Goal: Transaction & Acquisition: Book appointment/travel/reservation

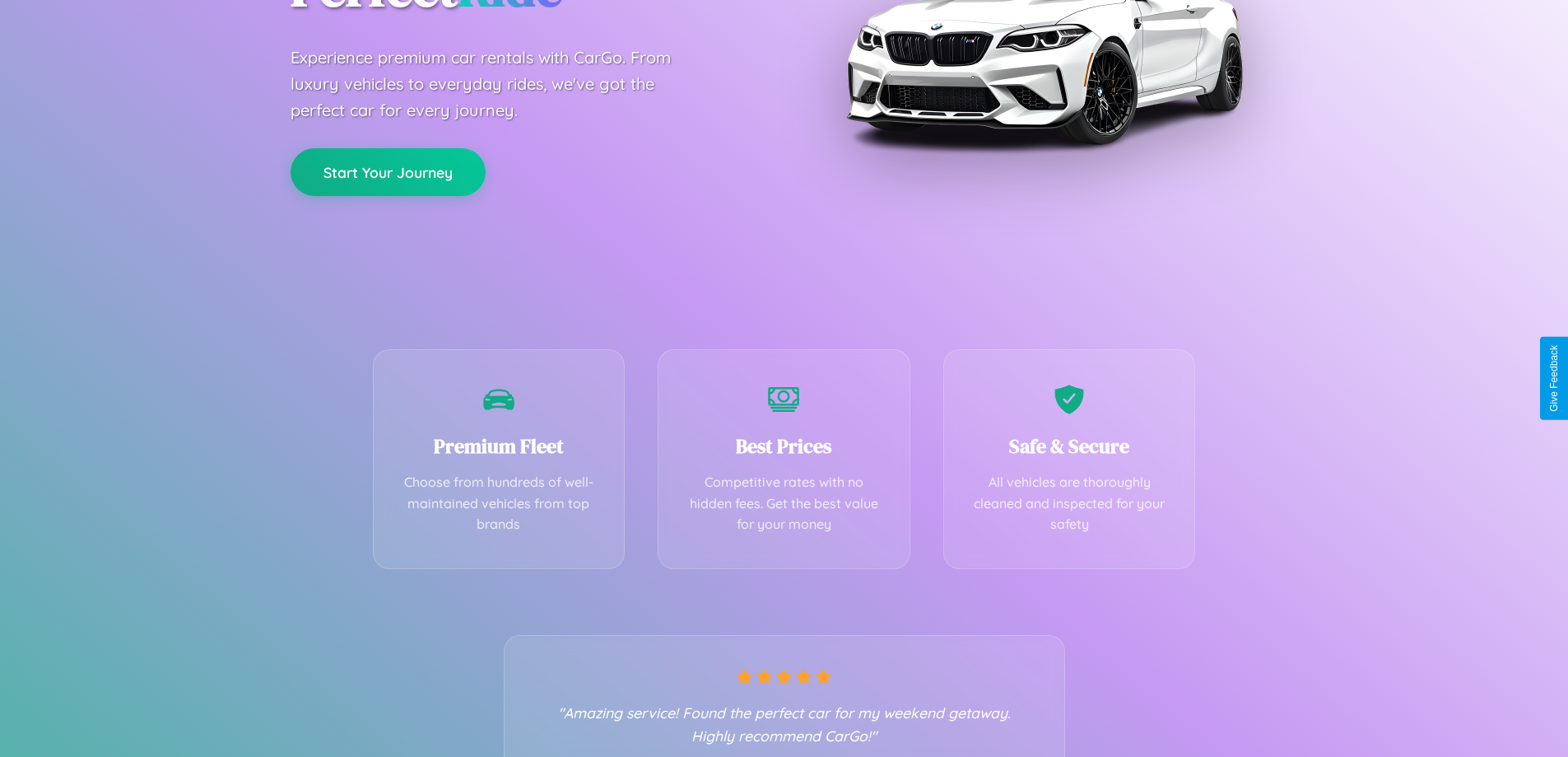
scroll to position [325, 0]
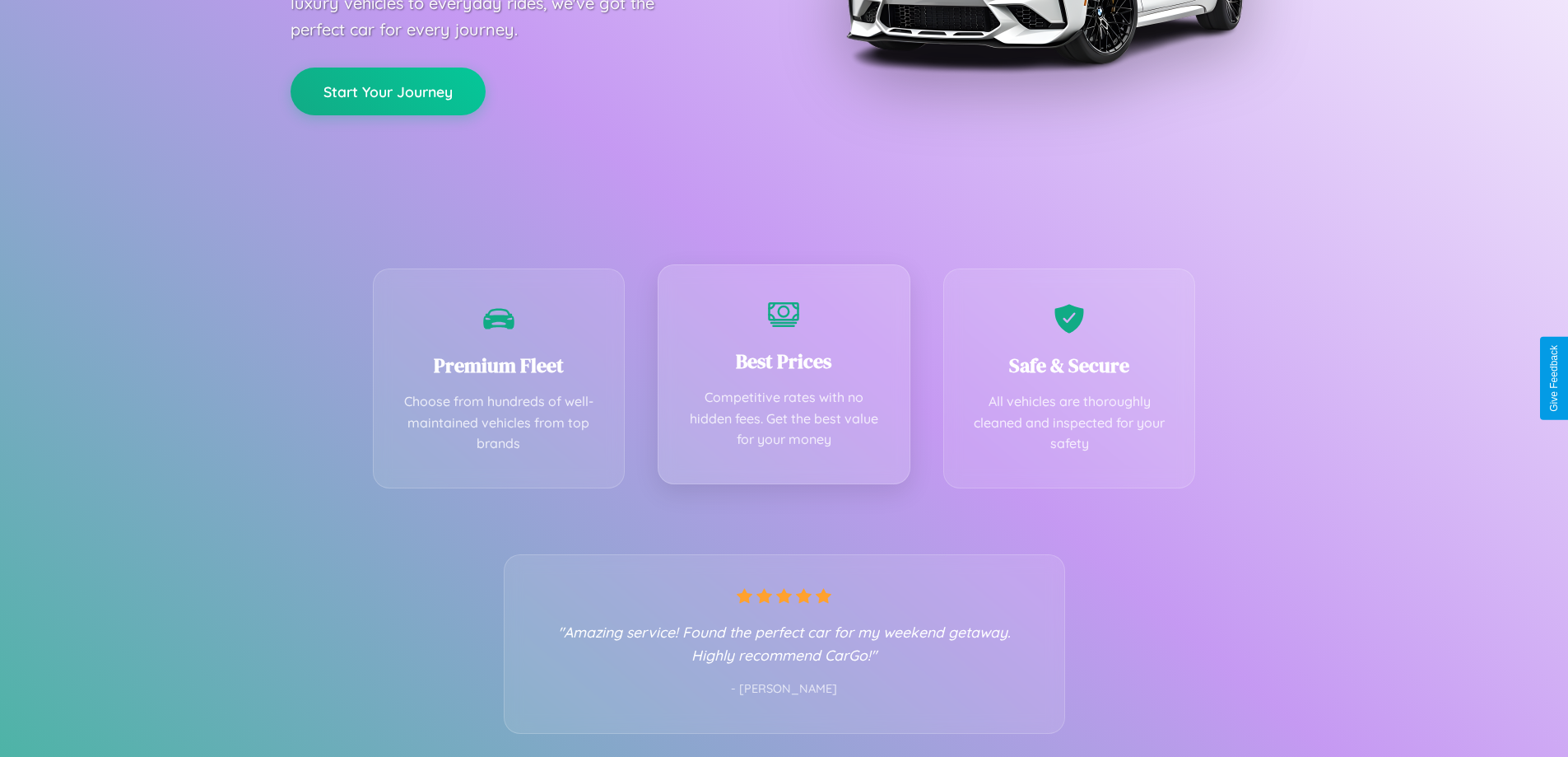
click at [783, 378] on div "Best Prices Competitive rates with no hidden fees. Get the best value for your …" at bounding box center [783, 374] width 253 height 219
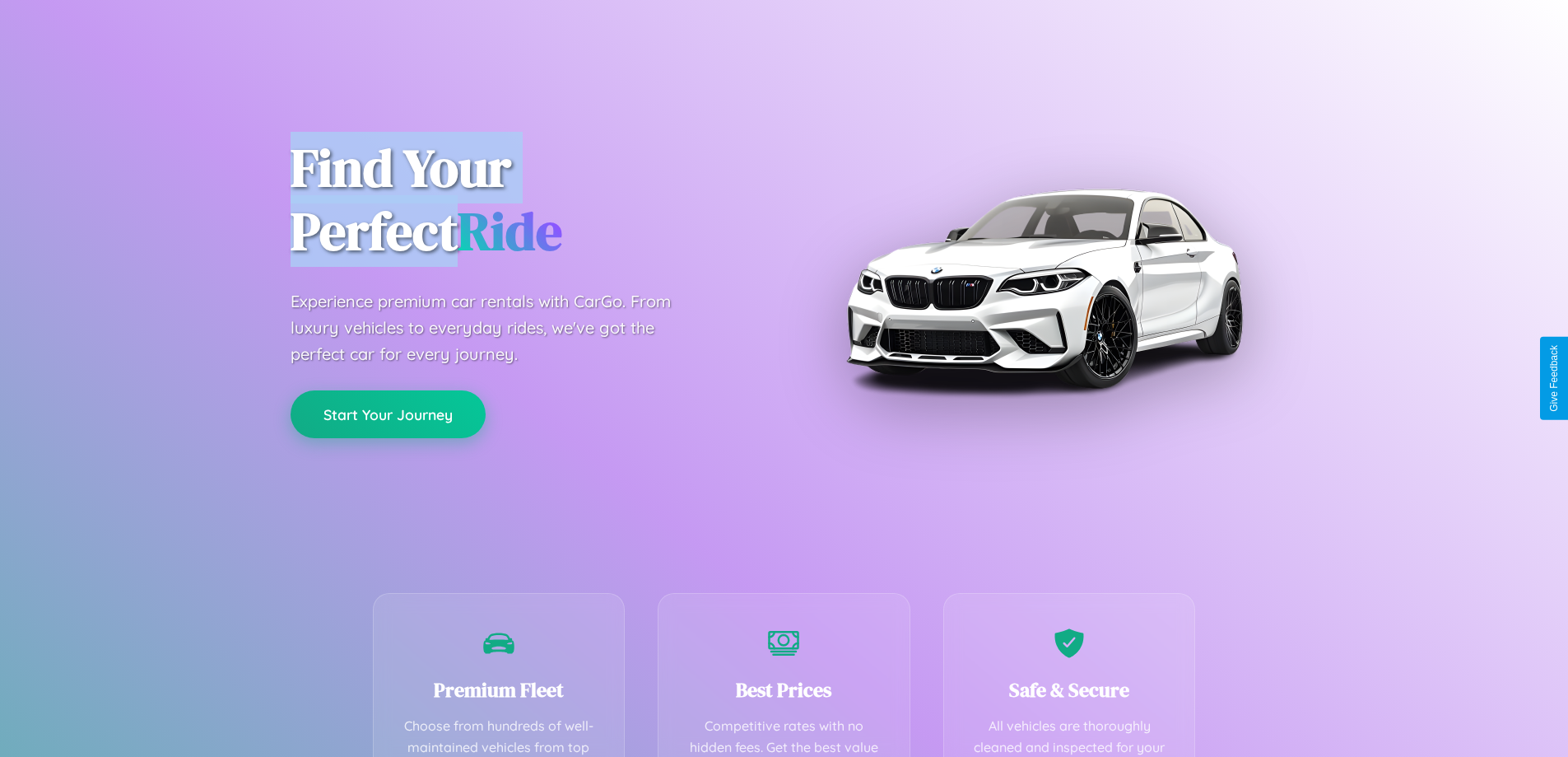
click at [388, 415] on button "Start Your Journey" at bounding box center [388, 414] width 195 height 48
click at [388, 414] on button "Start Your Journey" at bounding box center [388, 414] width 195 height 48
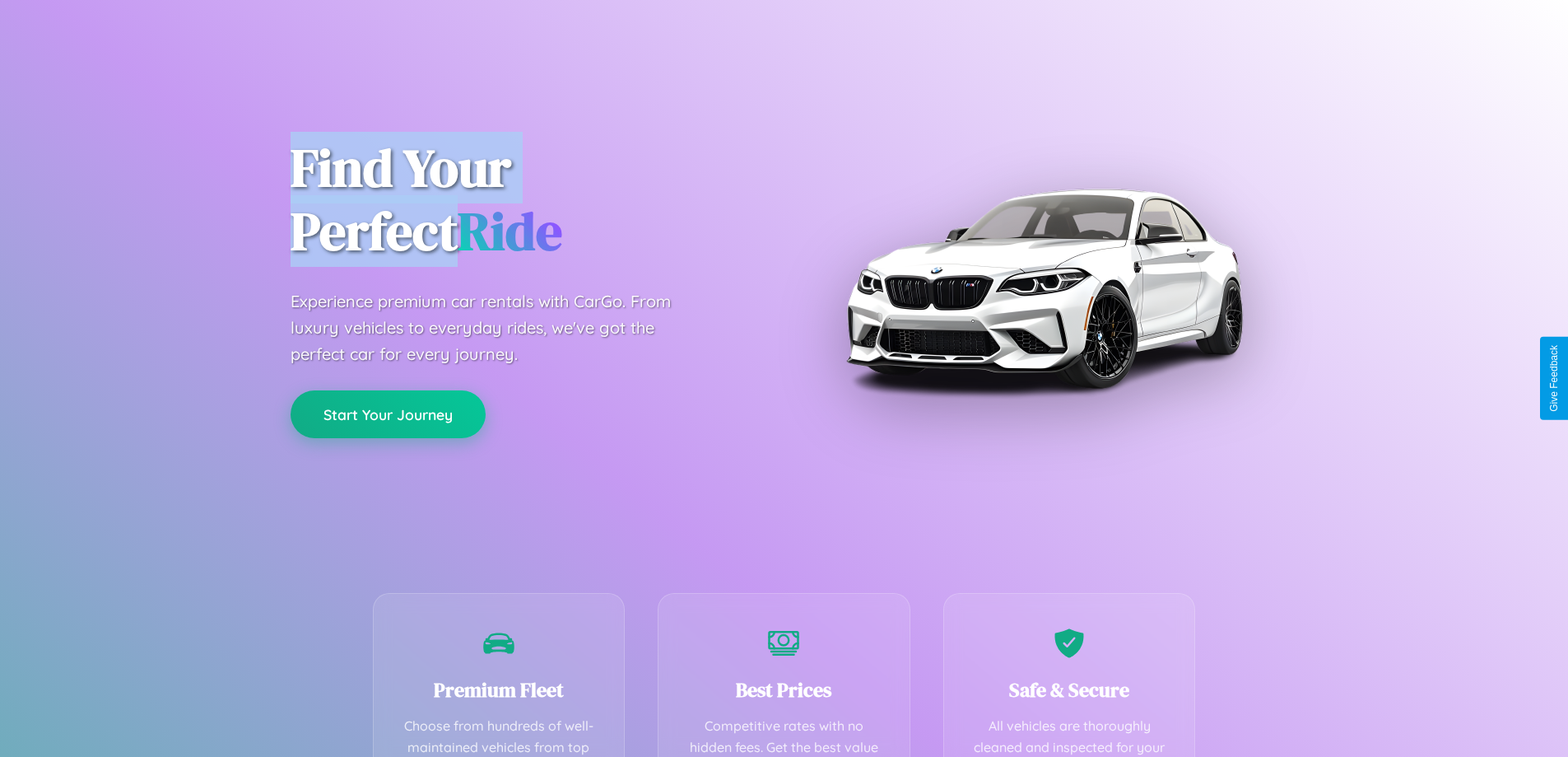
click at [388, 414] on button "Start Your Journey" at bounding box center [388, 414] width 195 height 48
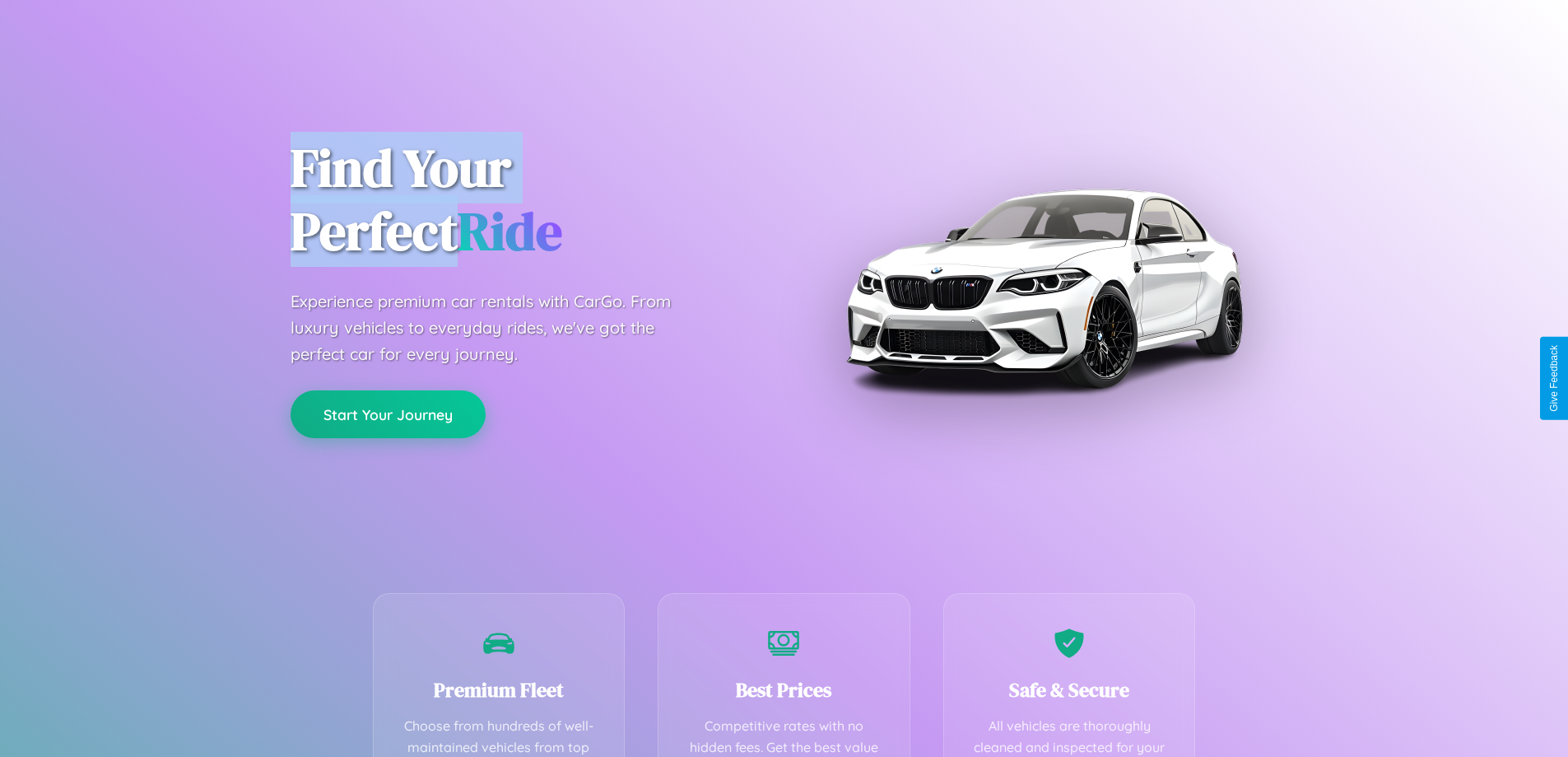
click at [388, 414] on button "Start Your Journey" at bounding box center [388, 414] width 195 height 48
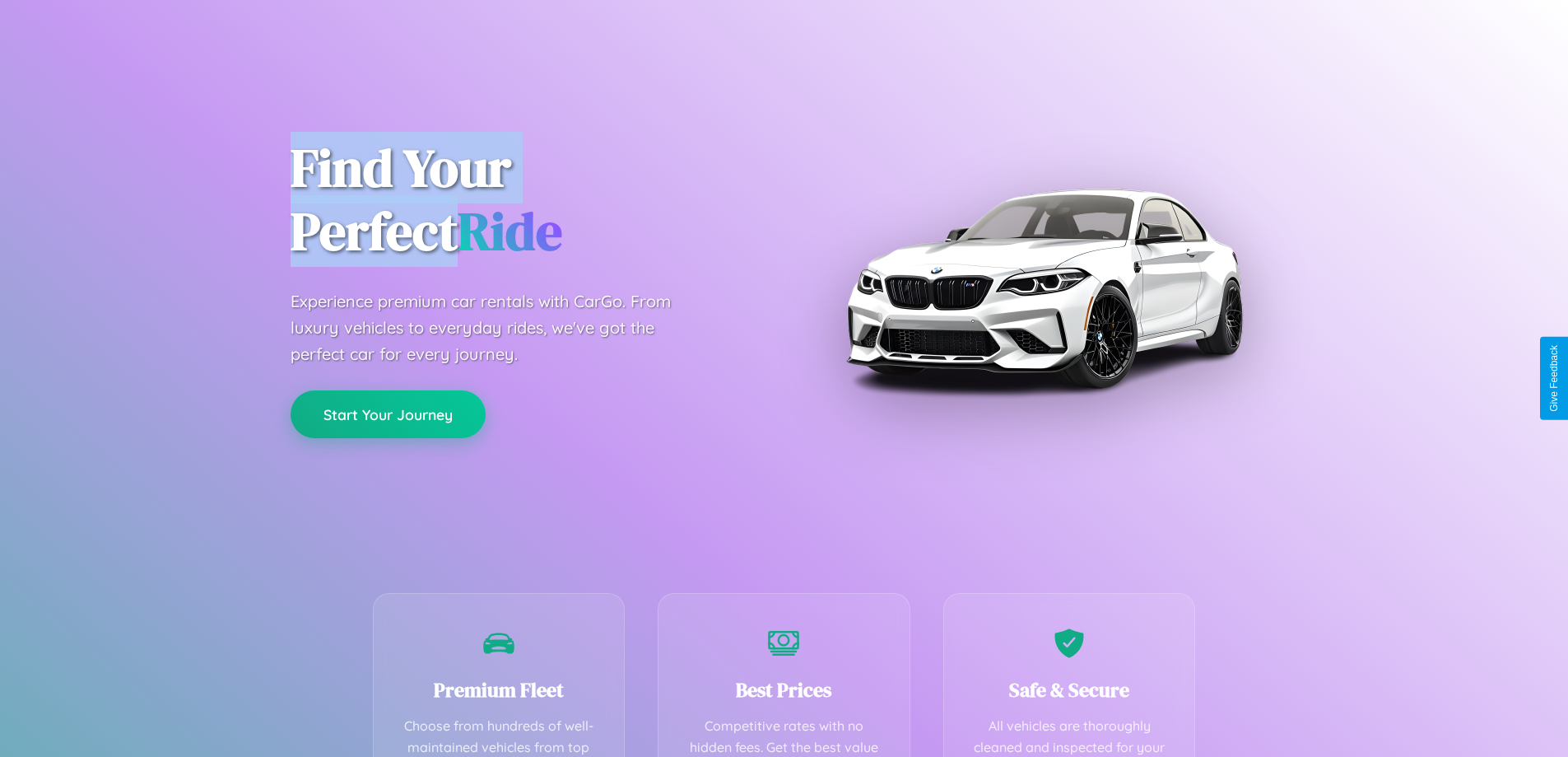
click at [388, 414] on button "Start Your Journey" at bounding box center [388, 414] width 195 height 48
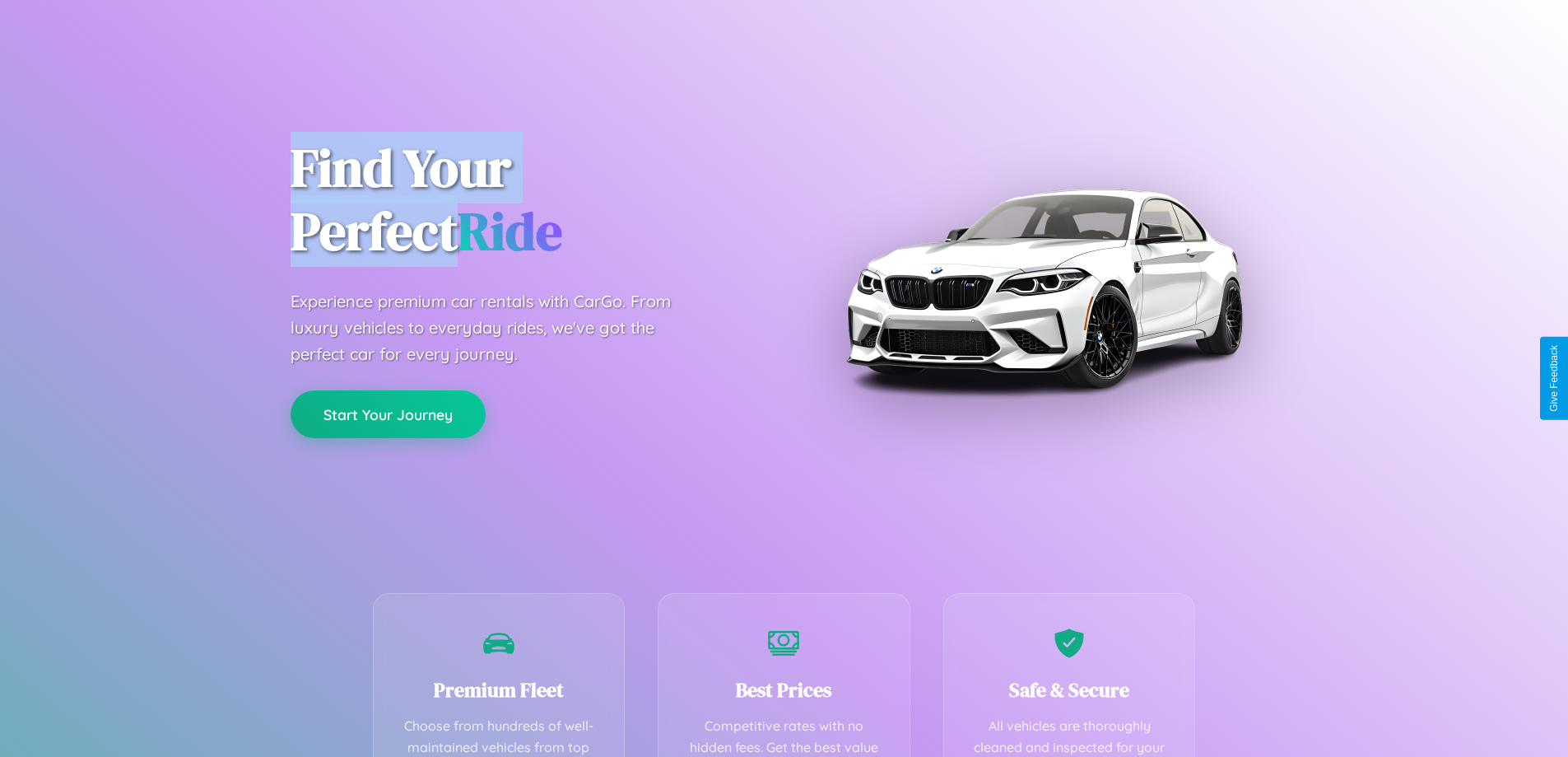
click at [388, 414] on button "Start Your Journey" at bounding box center [388, 414] width 195 height 48
